Goal: Task Accomplishment & Management: Manage account settings

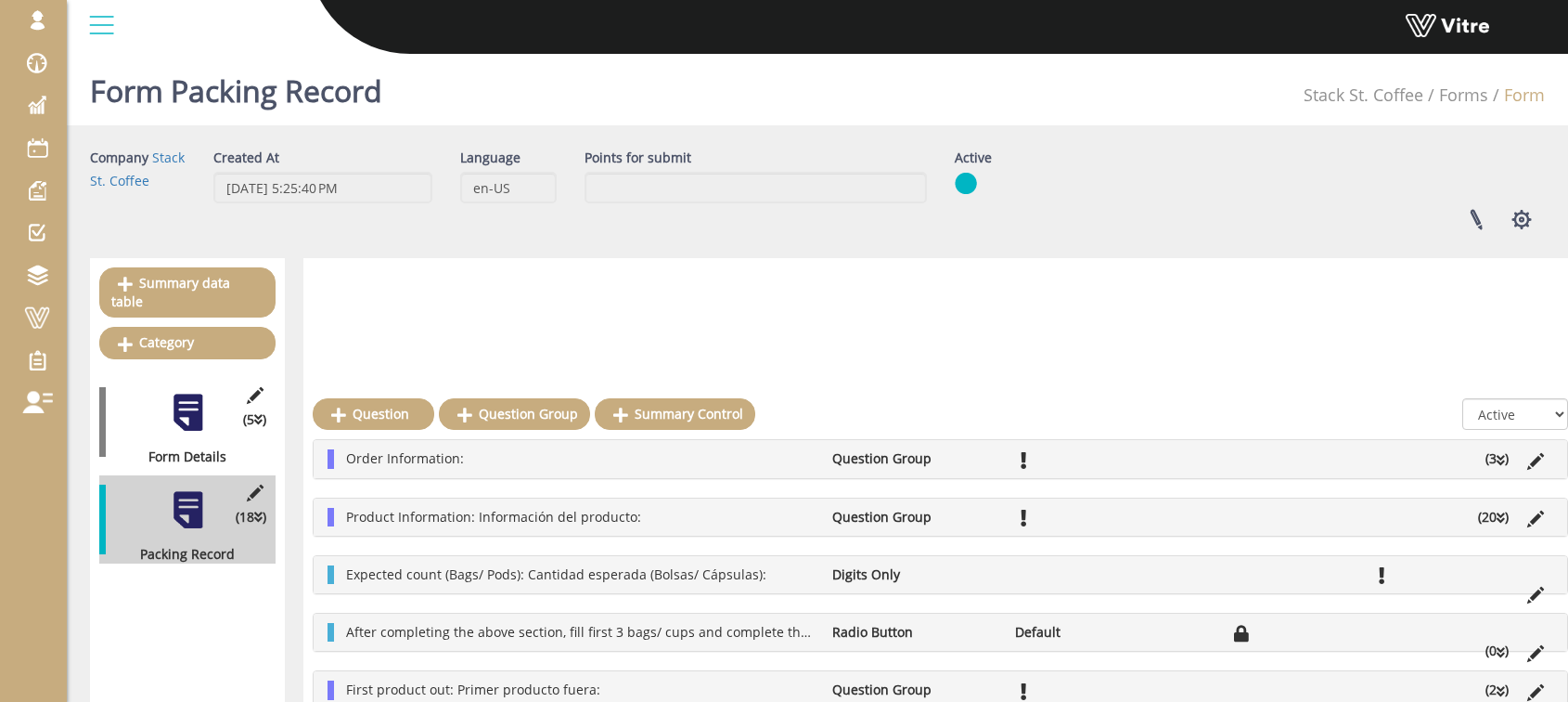
scroll to position [310, 0]
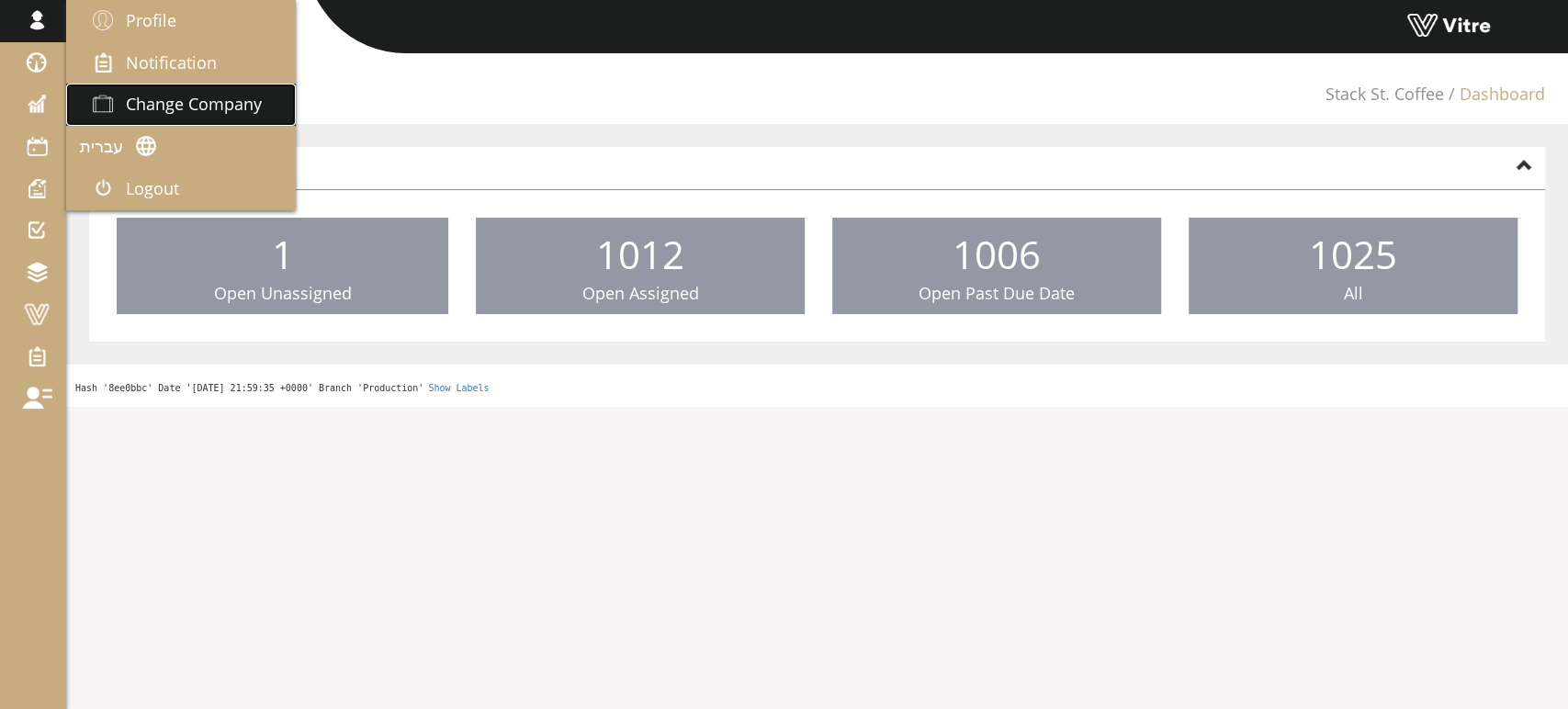
click at [165, 108] on span "Change Company" at bounding box center [193, 104] width 136 height 22
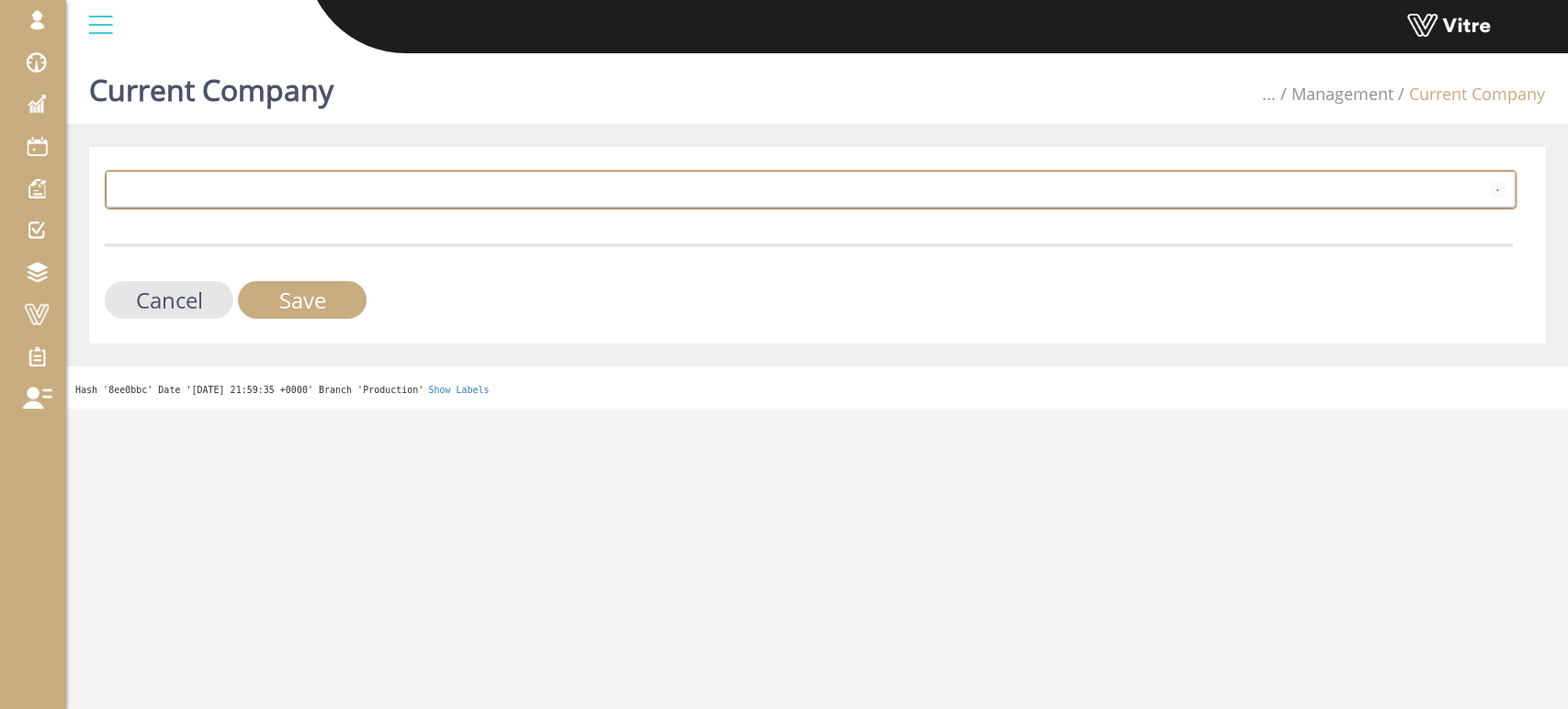
click at [359, 194] on span at bounding box center [794, 190] width 1373 height 33
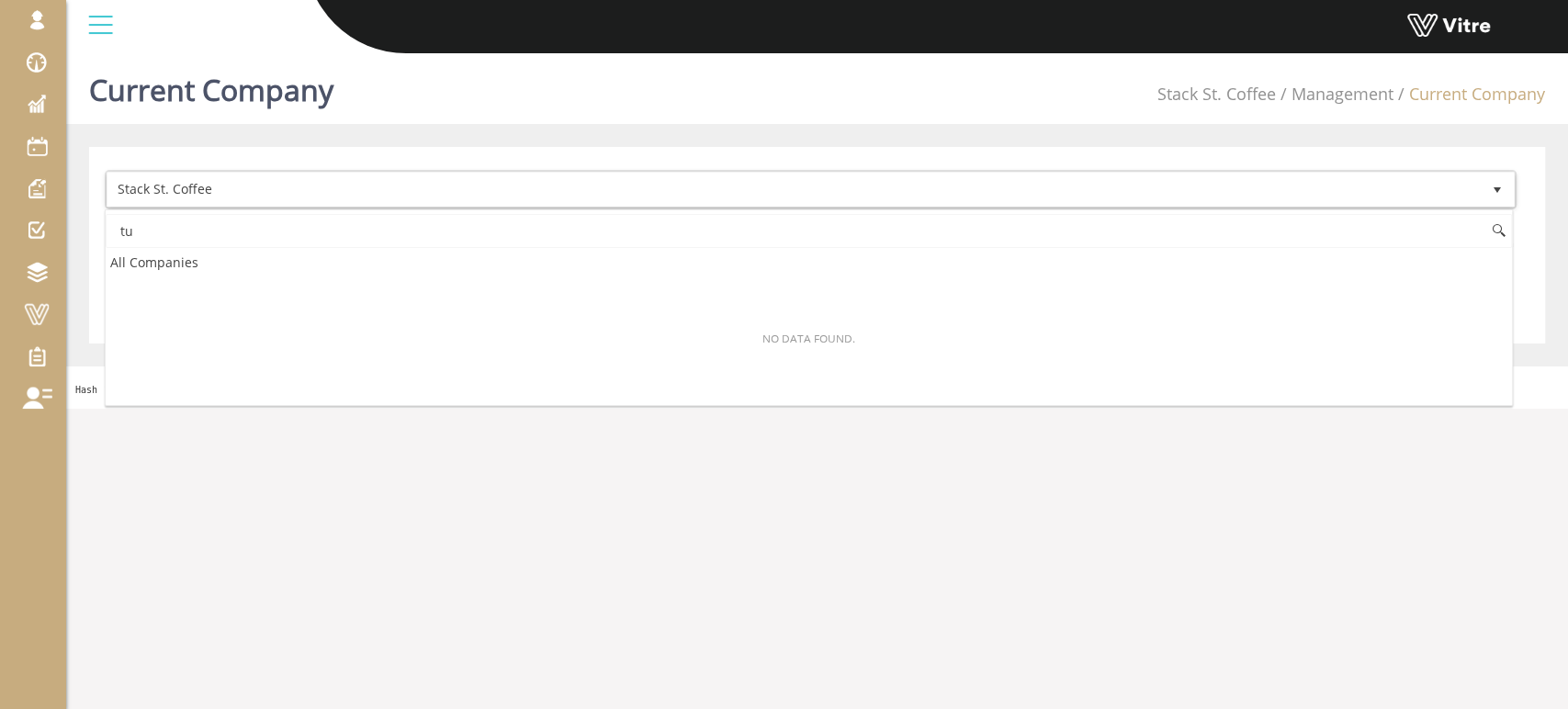
type input "t"
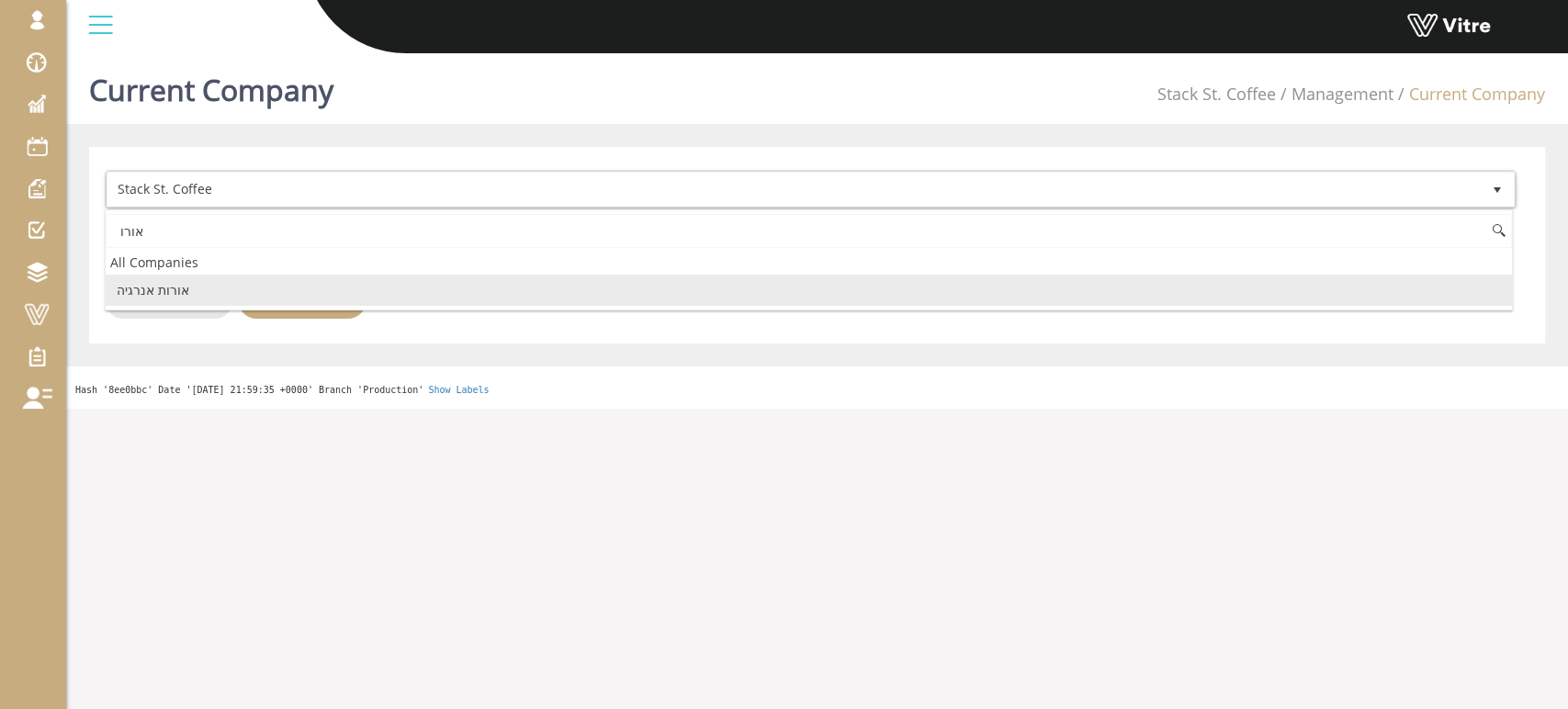
click at [183, 292] on li "אורות אנרגיה" at bounding box center [809, 290] width 1406 height 32
type input "אורו"
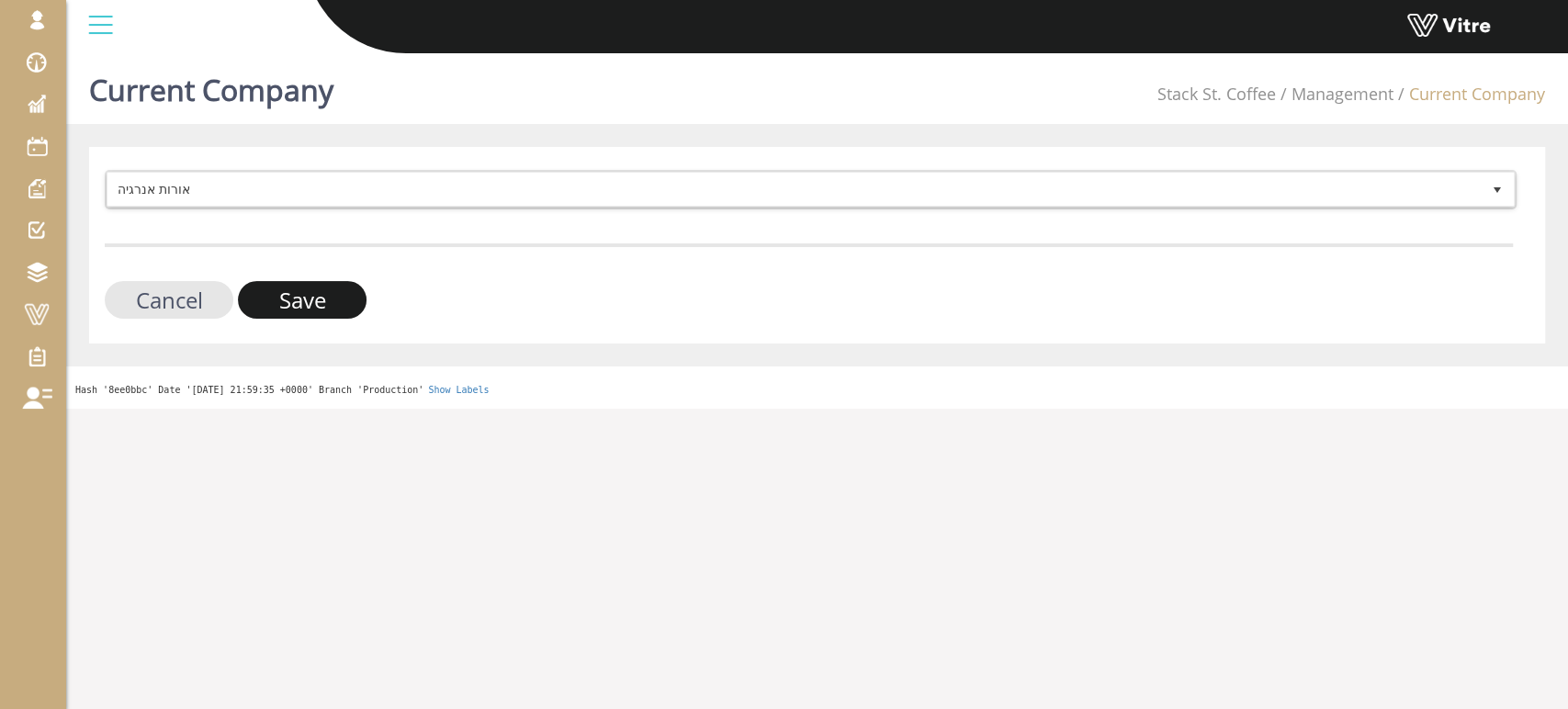
click at [280, 306] on input "Save" at bounding box center [302, 300] width 128 height 37
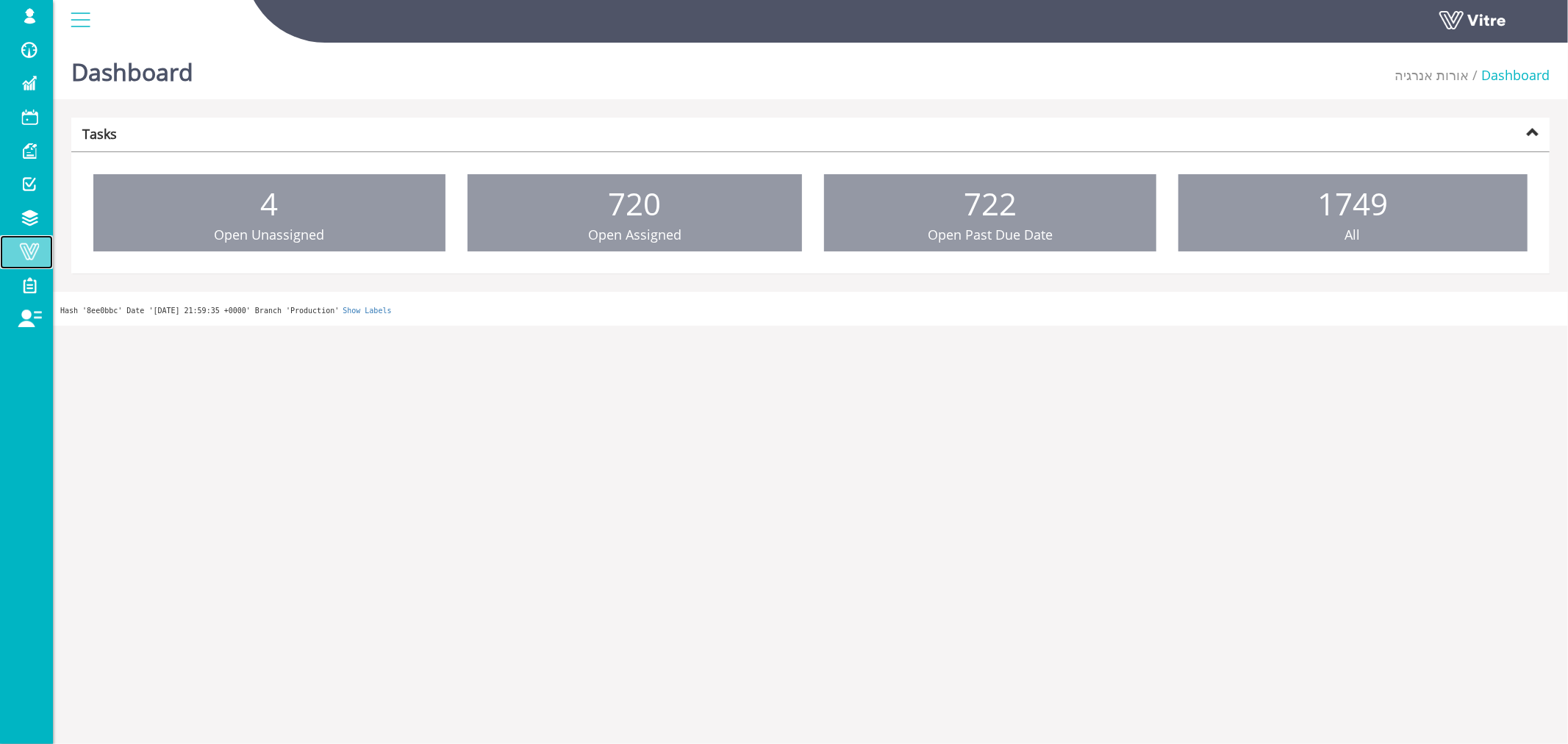
click at [31, 252] on span at bounding box center [29, 252] width 36 height 18
